Goal: Obtain resource: Obtain resource

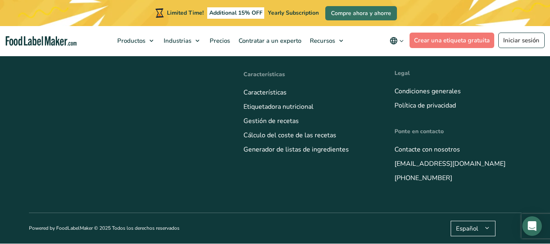
scroll to position [3842, 0]
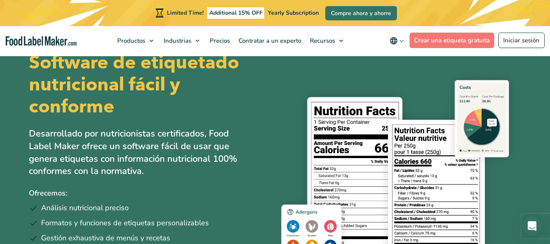
scroll to position [90, 0]
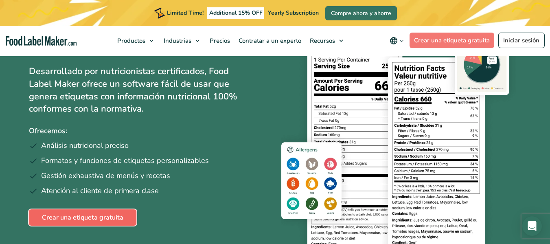
click at [96, 218] on link "Crear una etiqueta gratuita" at bounding box center [82, 217] width 107 height 16
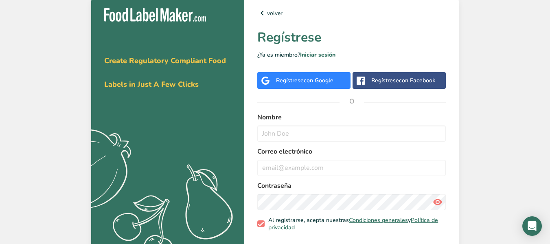
click at [123, 27] on div "Obténga su prueba gratuita hoy Create Regulatory Compliant Food Labels in Just …" at bounding box center [167, 134] width 153 height 278
